Goal: Task Accomplishment & Management: Complete application form

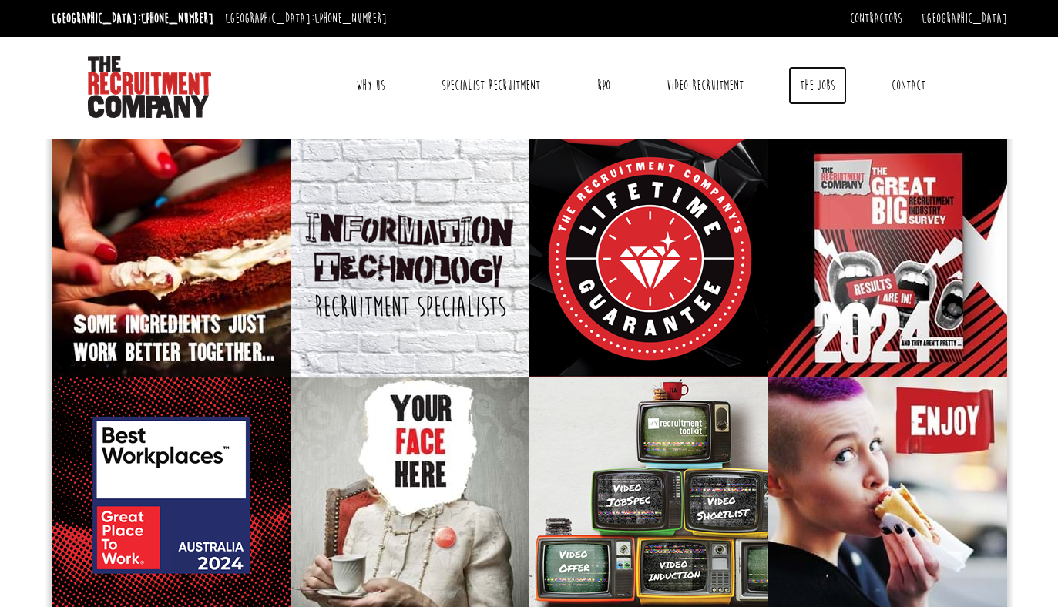
click at [820, 90] on link "The Jobs" at bounding box center [818, 85] width 59 height 39
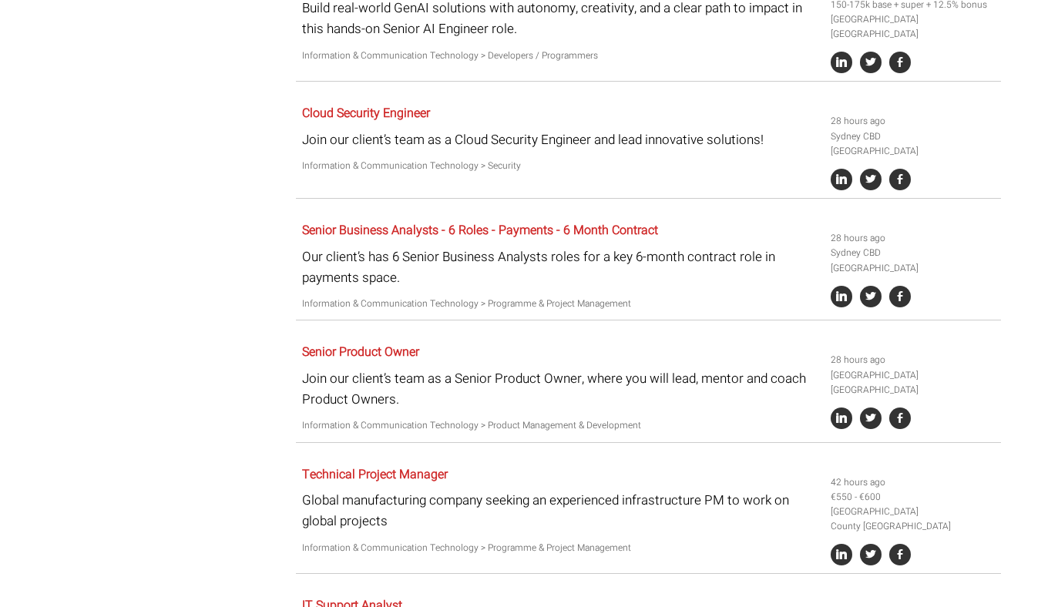
scroll to position [1156, 0]
click at [462, 220] on link "Senior Business Analysts - 6 Roles - Payments - 6 Month Contract" at bounding box center [480, 229] width 356 height 19
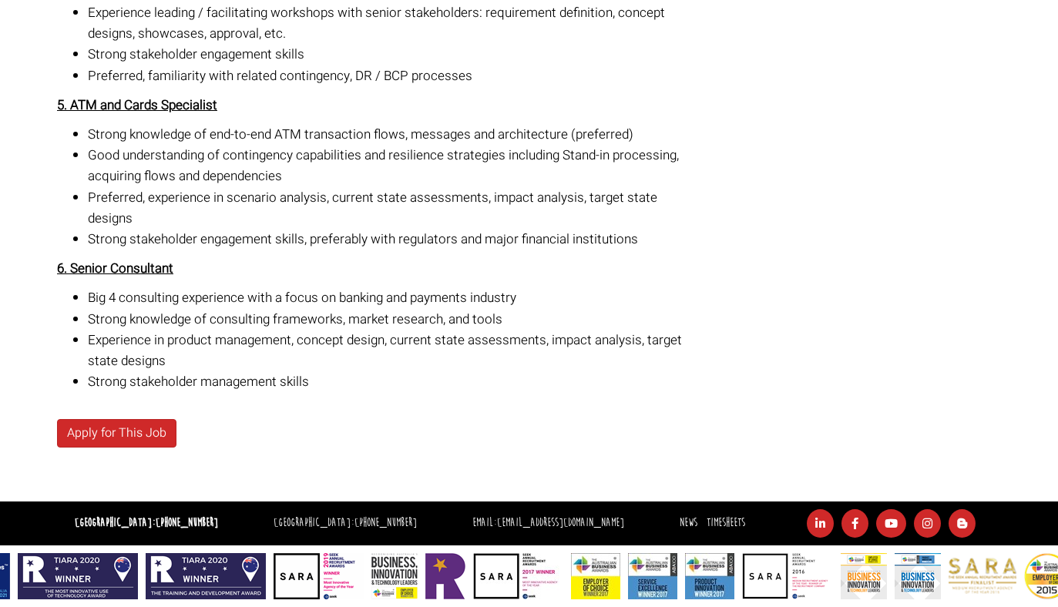
scroll to position [886, 0]
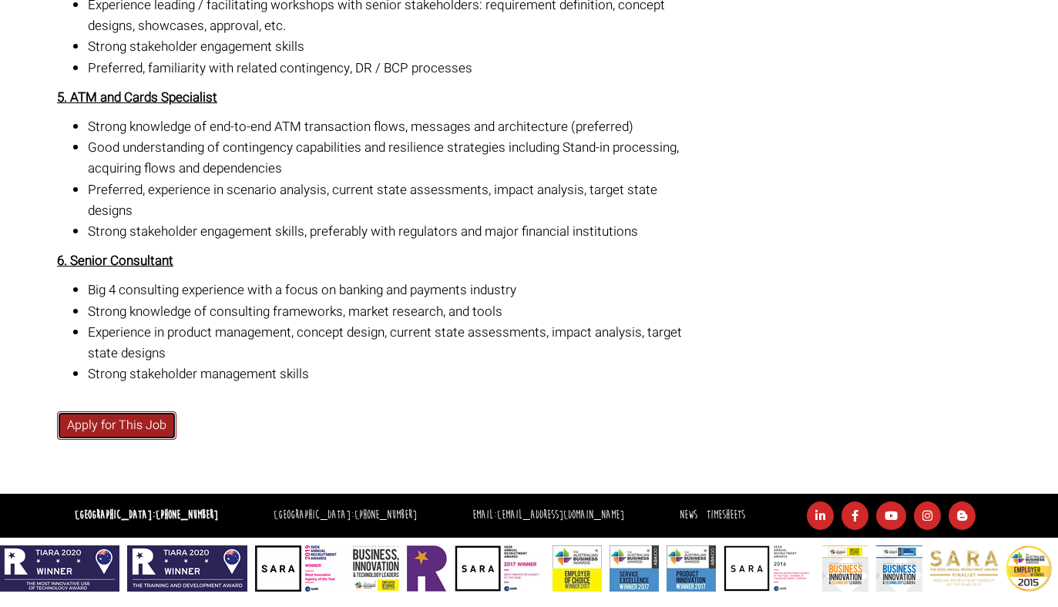
click at [131, 428] on link "Apply for This Job" at bounding box center [116, 426] width 119 height 29
